Goal: Information Seeking & Learning: Find contact information

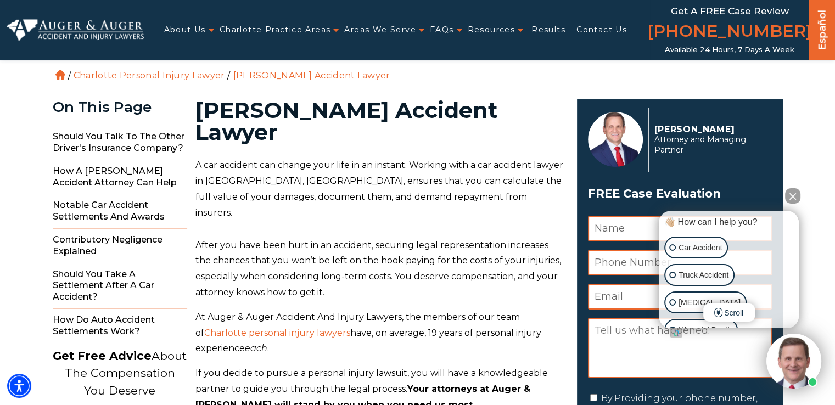
drag, startPoint x: 459, startPoint y: 80, endPoint x: 466, endPoint y: 80, distance: 6.6
click at [459, 80] on ol "Home / Charlotte Personal Injury Lawyer / Charlotte Car Accident Lawyer" at bounding box center [418, 41] width 730 height 83
click at [584, 37] on link "Contact Us" at bounding box center [602, 30] width 51 height 23
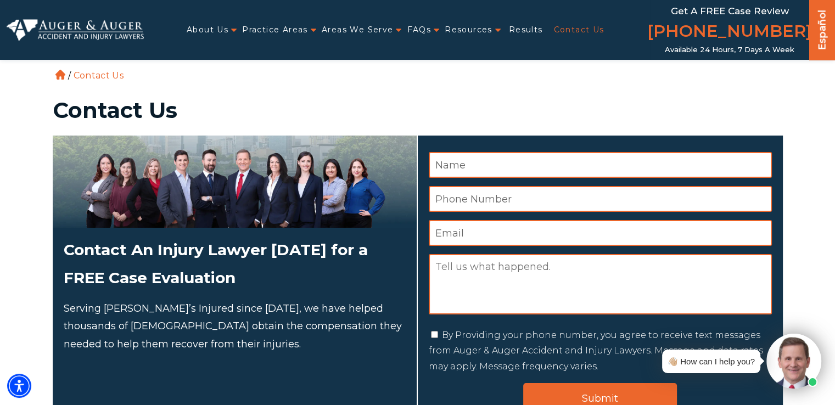
click at [764, 103] on h1 "Contact Us" at bounding box center [418, 110] width 730 height 22
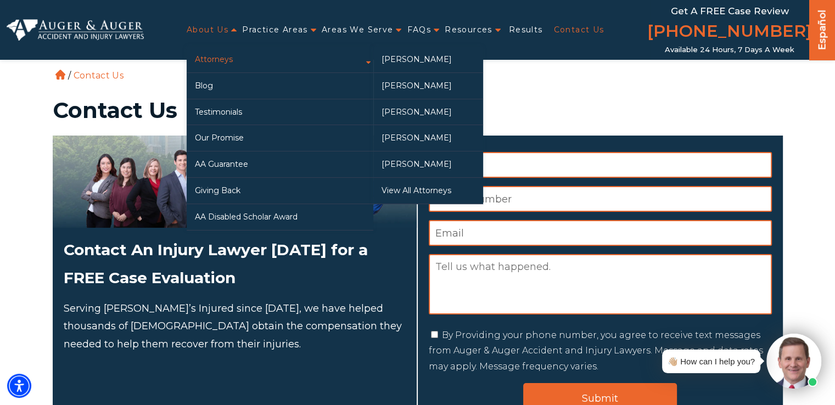
click at [225, 60] on link "Attorneys" at bounding box center [280, 60] width 187 height 26
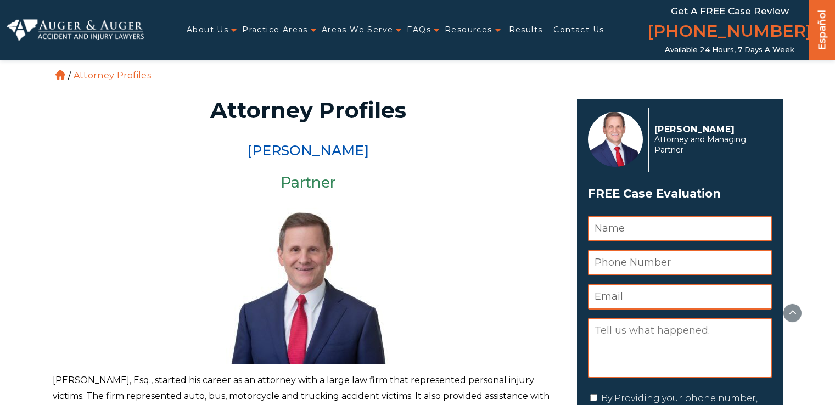
scroll to position [329, 0]
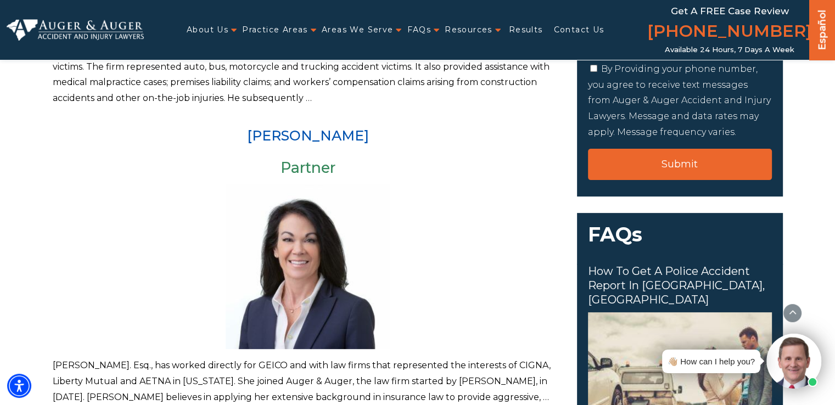
click at [55, 152] on article "Arlene P. Auger Partner Arlene P. Auger. Esq., has worked directly for GEICO an…" at bounding box center [308, 267] width 511 height 277
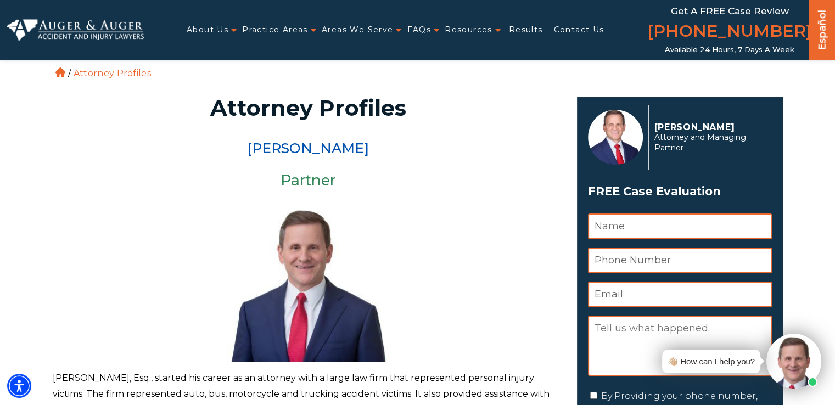
scroll to position [0, 0]
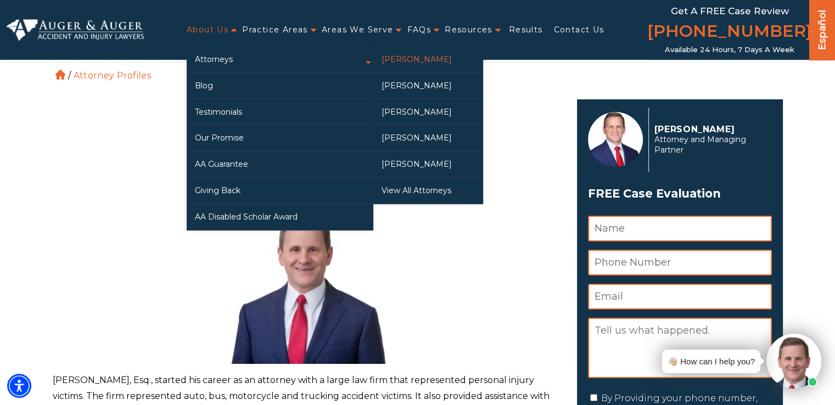
click at [433, 58] on link "[PERSON_NAME]" at bounding box center [428, 60] width 110 height 26
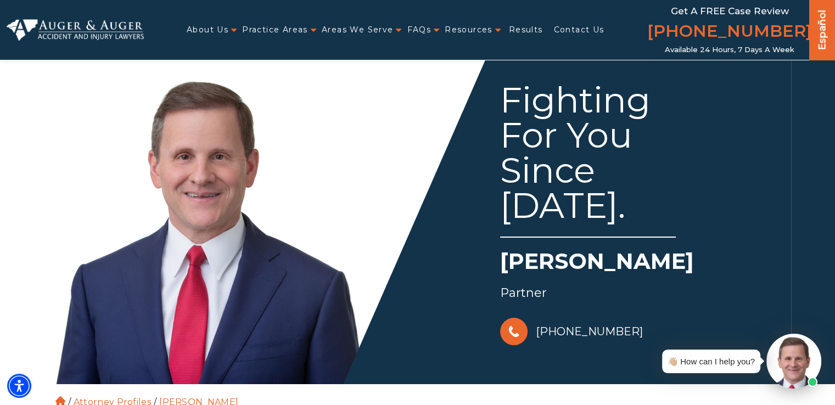
click at [435, 238] on div "Fighting For You Since 1988. Herbert W. Auger Partner 828-222-7649" at bounding box center [601, 201] width 367 height 293
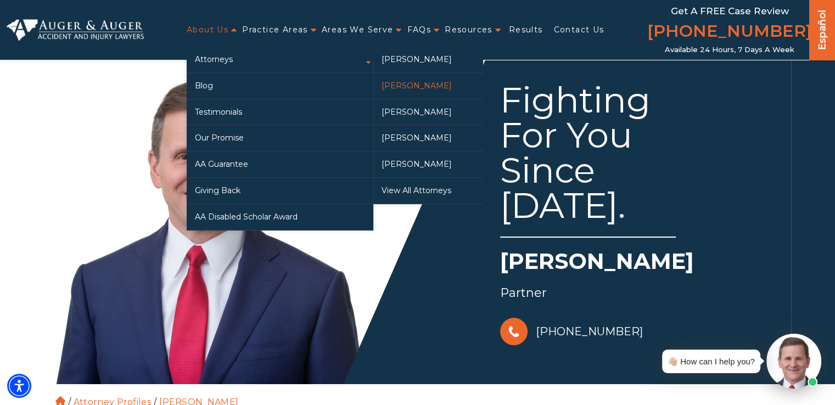
click at [422, 82] on link "[PERSON_NAME]" at bounding box center [428, 86] width 110 height 26
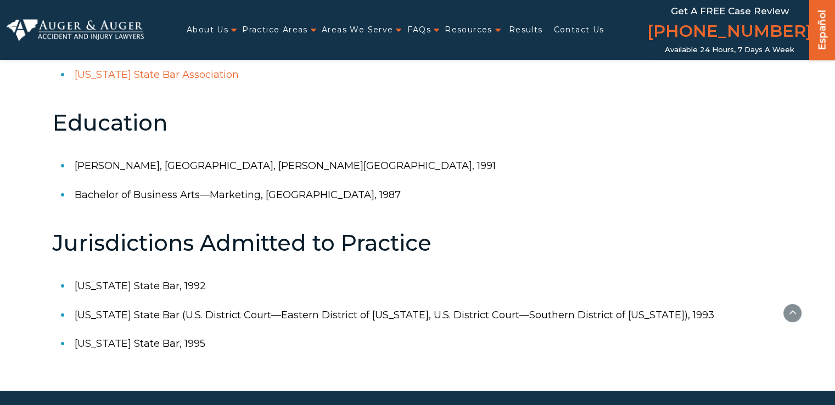
click at [494, 244] on h2 "Jurisdictions Admitted to Practice" at bounding box center [418, 243] width 730 height 24
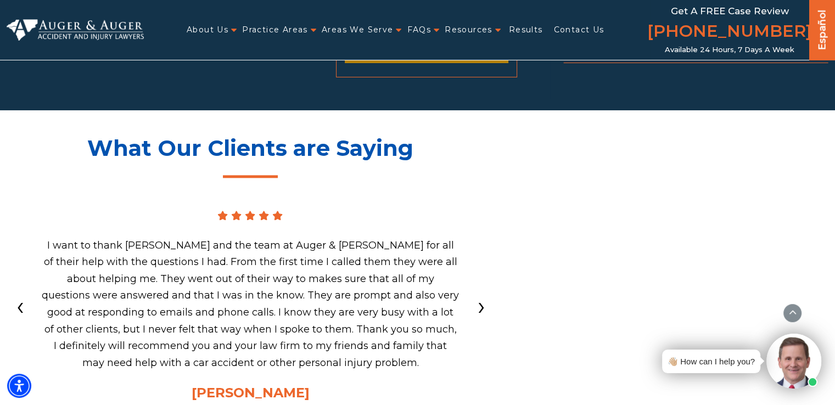
scroll to position [1428, 0]
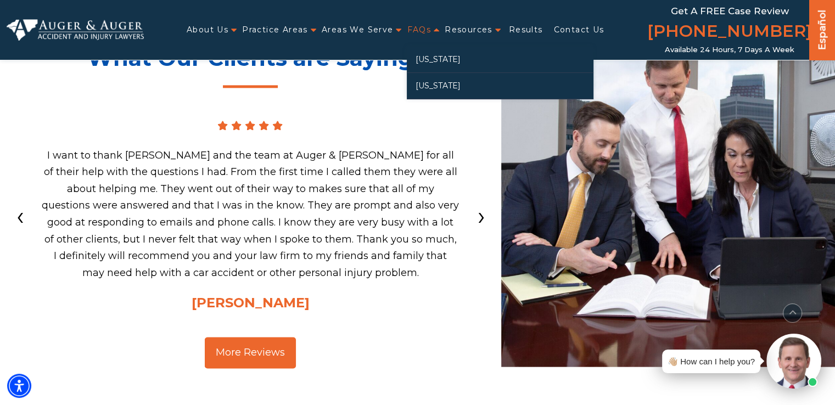
click at [428, 31] on link "FAQs" at bounding box center [419, 30] width 24 height 23
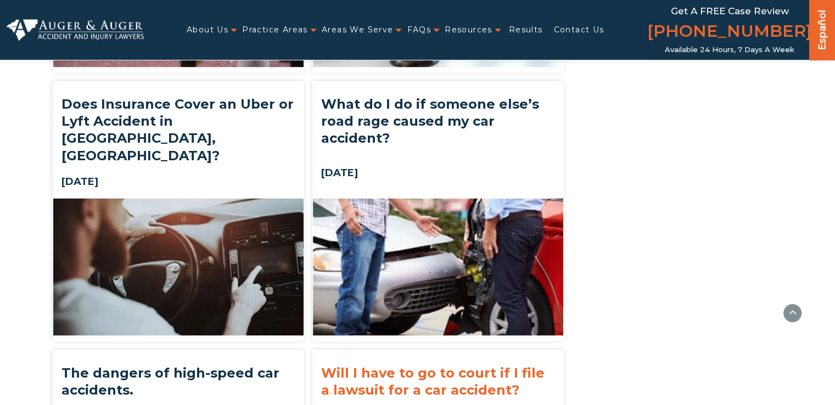
scroll to position [6106, 0]
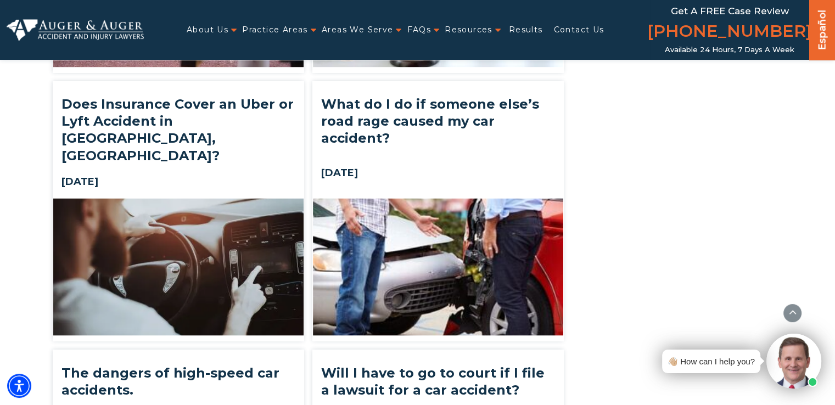
click at [58, 16] on div "About Us Attorneys Herbert Auger Arlene Auger Hunter Gillespie Madison McLawhor…" at bounding box center [418, 30] width 822 height 60
click at [61, 22] on img at bounding box center [75, 29] width 137 height 21
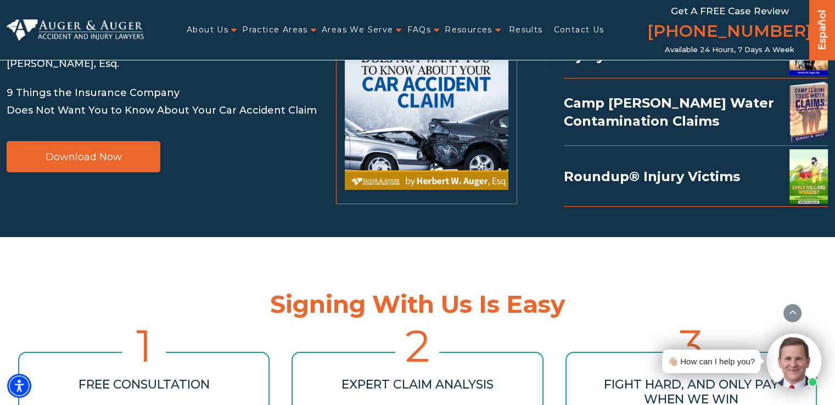
click at [247, 214] on section "We Literally “Wrote the Book” on Handling Serious Injury Cases in the Carolinas…" at bounding box center [417, 39] width 835 height 398
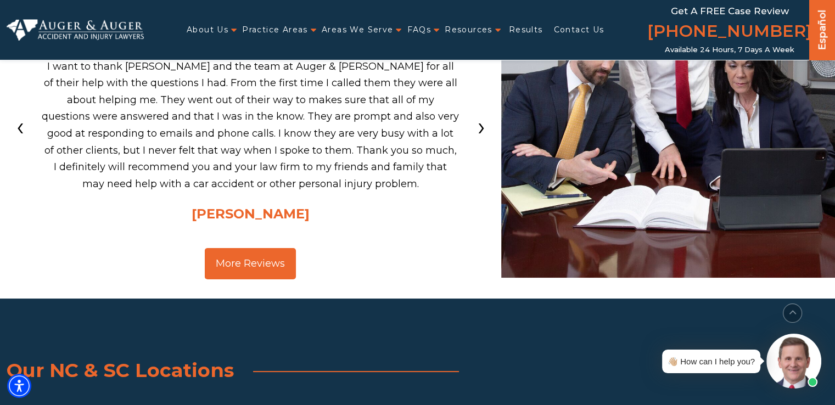
scroll to position [4198, 0]
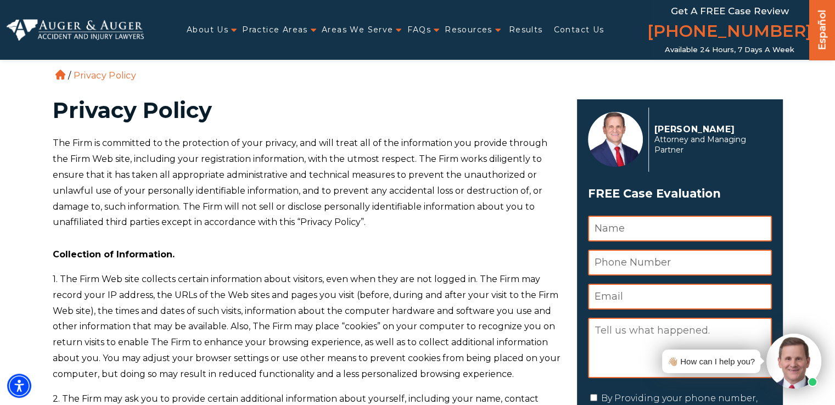
click at [442, 163] on p "The Firm is committed to the protection of your privacy, and will treat all of …" at bounding box center [308, 183] width 511 height 95
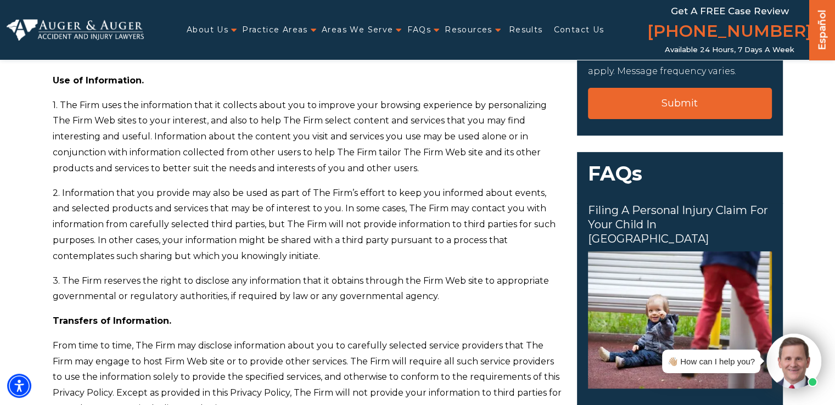
scroll to position [220, 0]
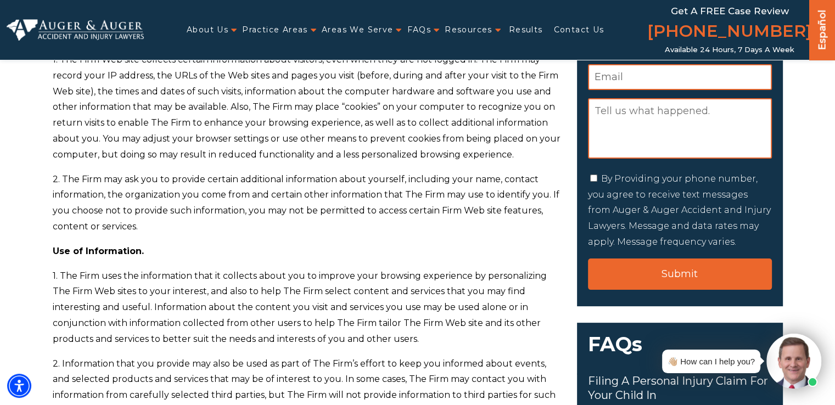
click at [428, 164] on div "The Firm is committed to the protection of your privacy, and will treat all of …" at bounding box center [308, 405] width 511 height 978
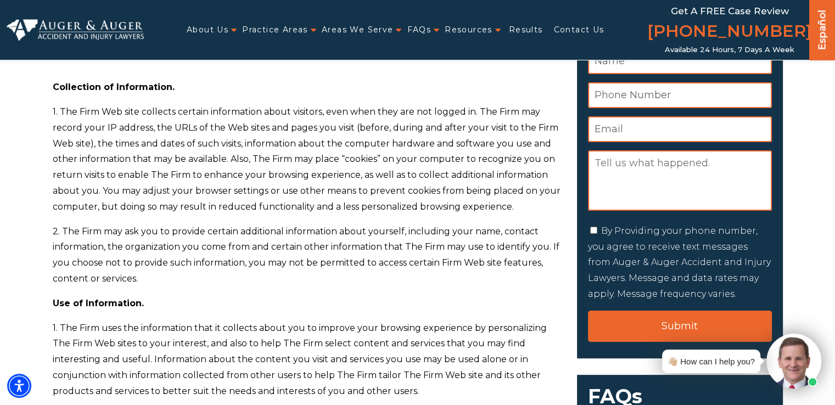
scroll to position [0, 0]
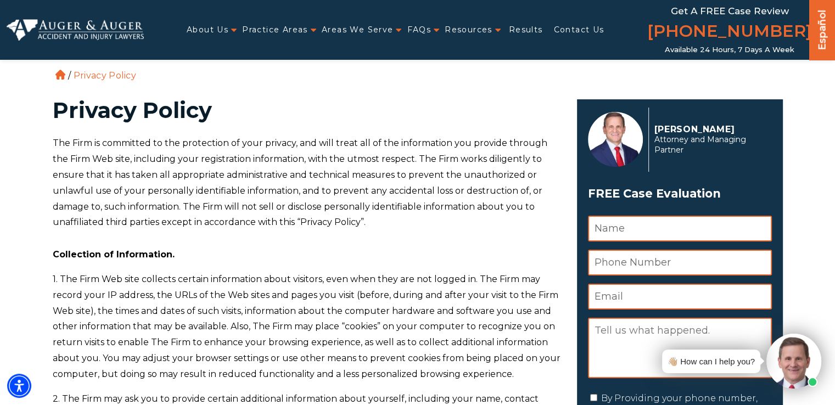
click at [463, 170] on p "The Firm is committed to the protection of your privacy, and will treat all of …" at bounding box center [308, 183] width 511 height 95
click at [303, 230] on p "The Firm is committed to the protection of your privacy, and will treat all of …" at bounding box center [308, 183] width 511 height 95
click at [398, 214] on p "The Firm is committed to the protection of your privacy, and will treat all of …" at bounding box center [308, 183] width 511 height 95
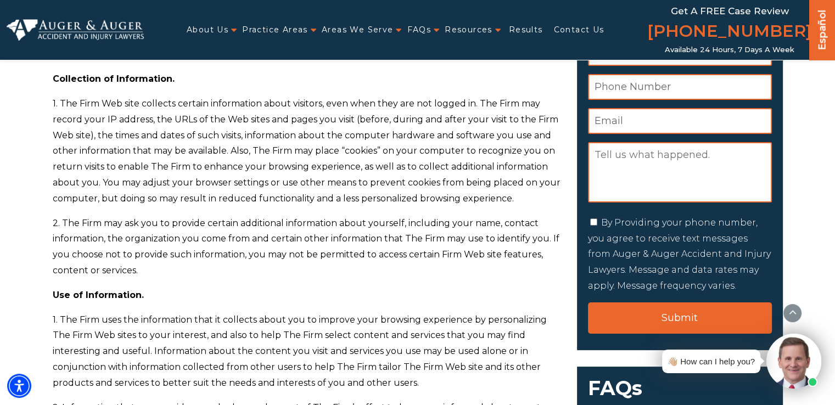
scroll to position [439, 0]
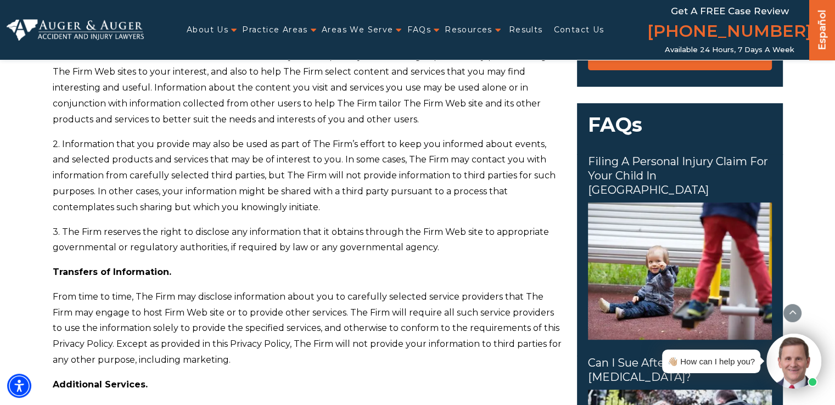
click at [461, 187] on p "2. Information that you provide may also be used as part of The Firm’s effort t…" at bounding box center [308, 176] width 511 height 79
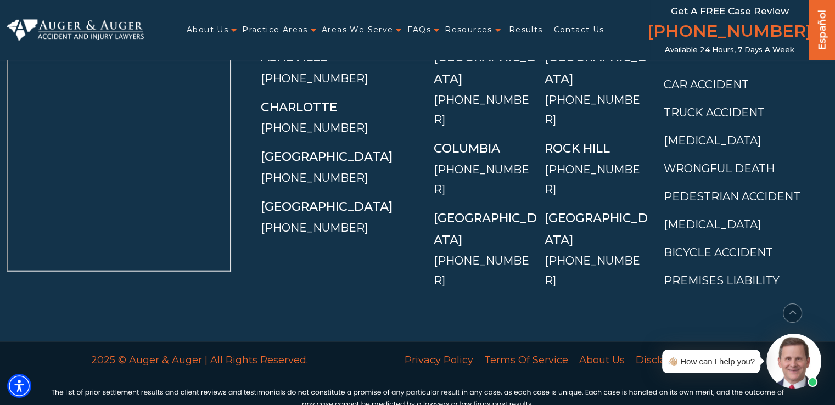
scroll to position [2705, 0]
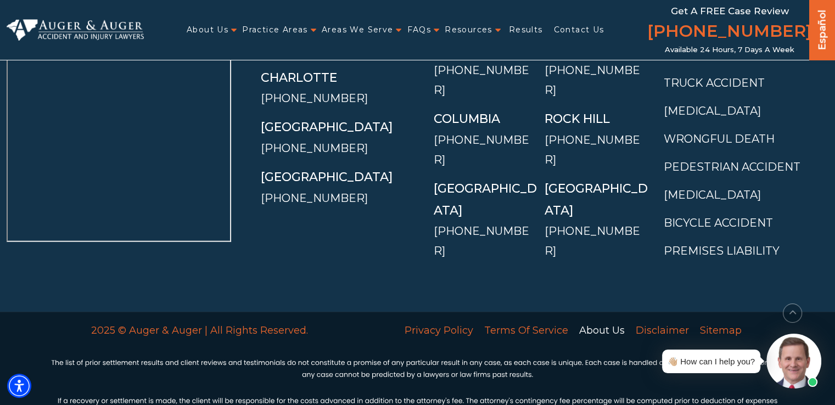
click at [611, 319] on link "About Us" at bounding box center [602, 330] width 57 height 23
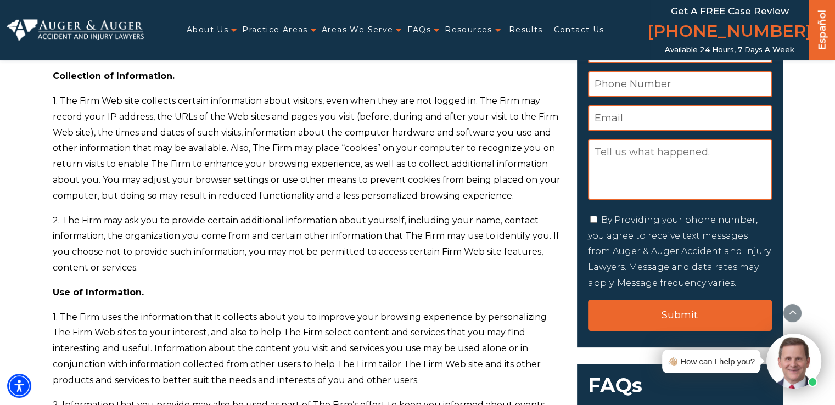
scroll to position [0, 0]
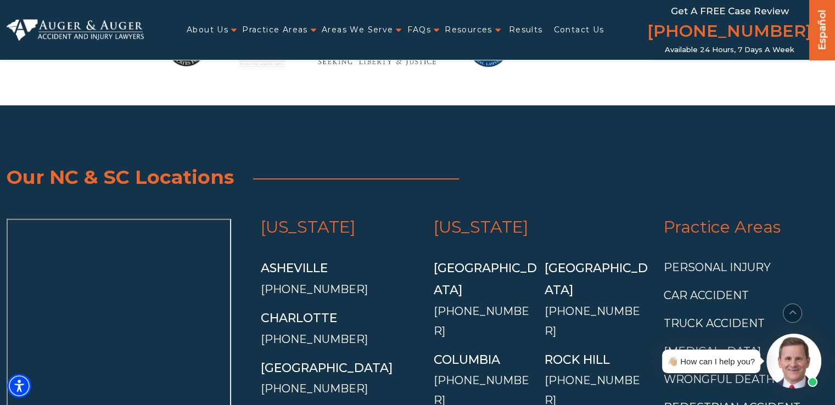
scroll to position [2784, 0]
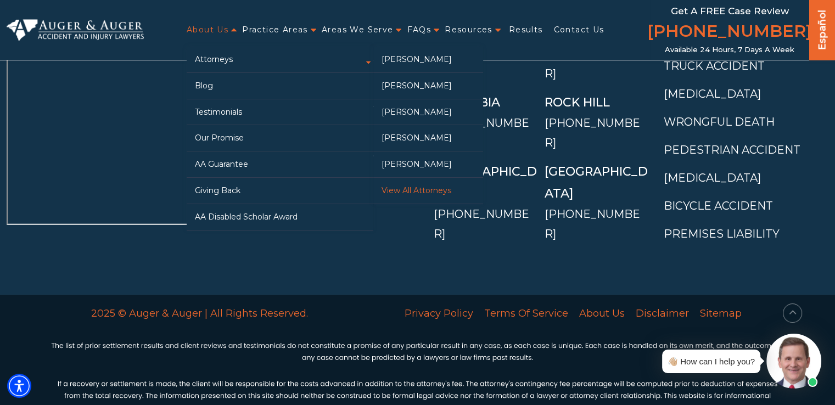
click at [423, 194] on link "View All Attorneys" at bounding box center [428, 191] width 110 height 26
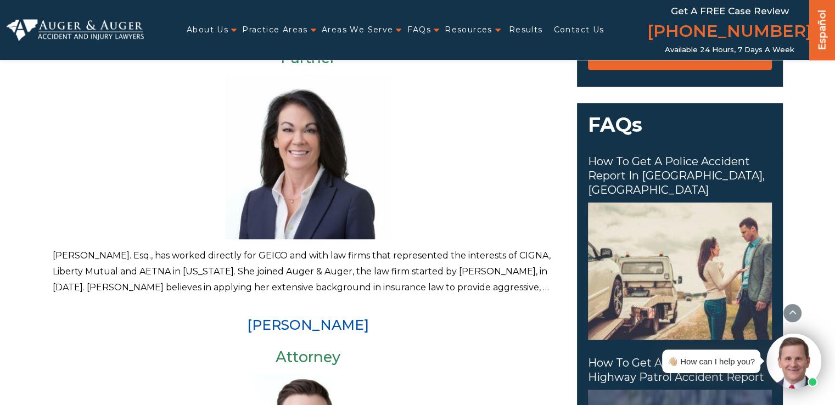
scroll to position [329, 0]
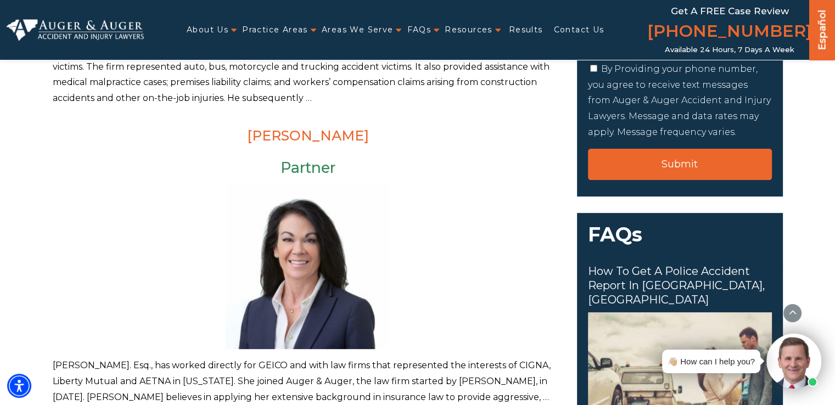
click at [317, 138] on link "Arlene P. Auger" at bounding box center [308, 135] width 122 height 16
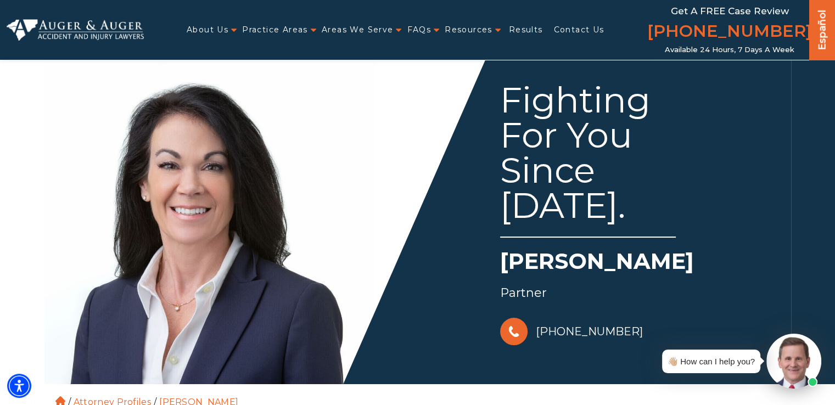
click at [453, 269] on div "Fighting For You Since 1992. Arlene P. Auger Partner 828-222-7649" at bounding box center [601, 201] width 367 height 293
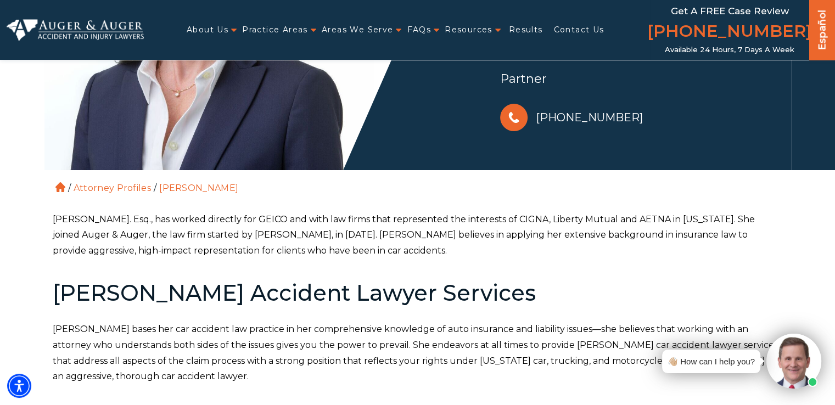
scroll to position [220, 0]
